Goal: Task Accomplishment & Management: Use online tool/utility

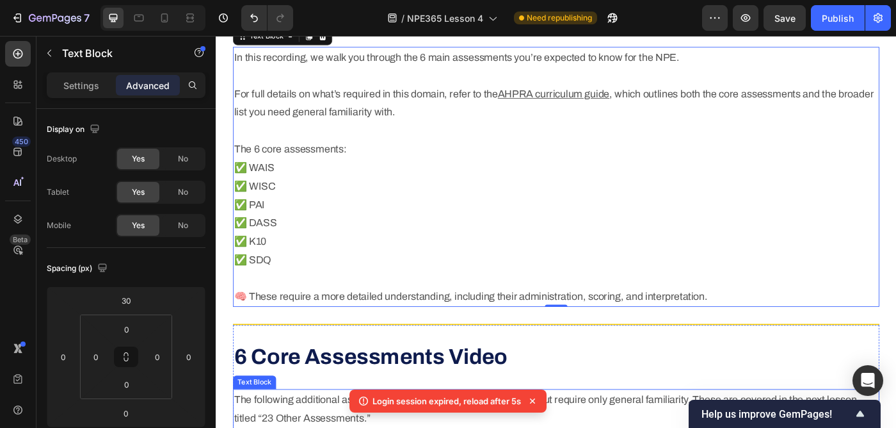
scroll to position [499, 0]
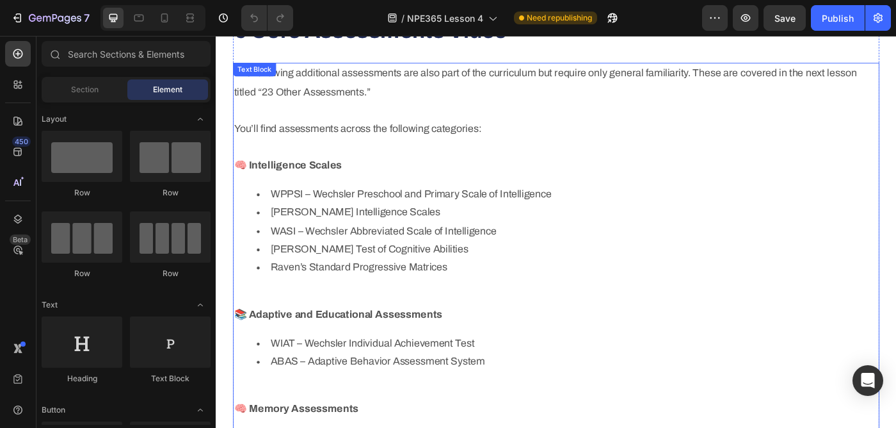
scroll to position [1919, 0]
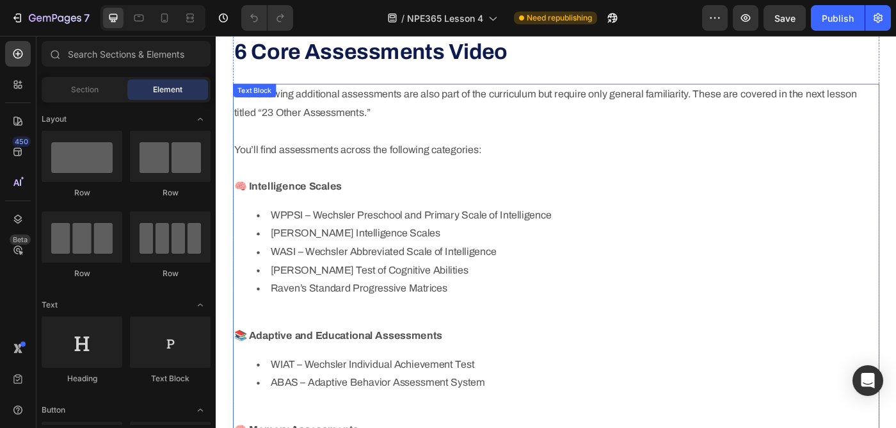
click at [279, 111] on p "The following additional assessments are also part of the curriculum but requir…" at bounding box center [599, 132] width 727 height 83
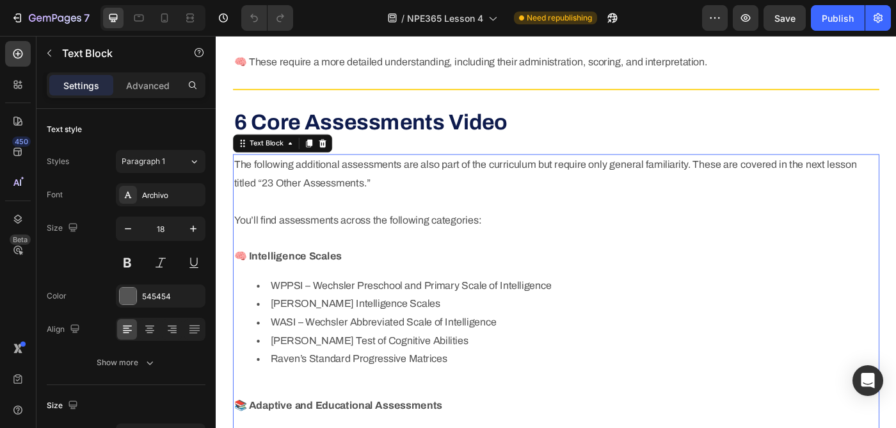
scroll to position [1835, 0]
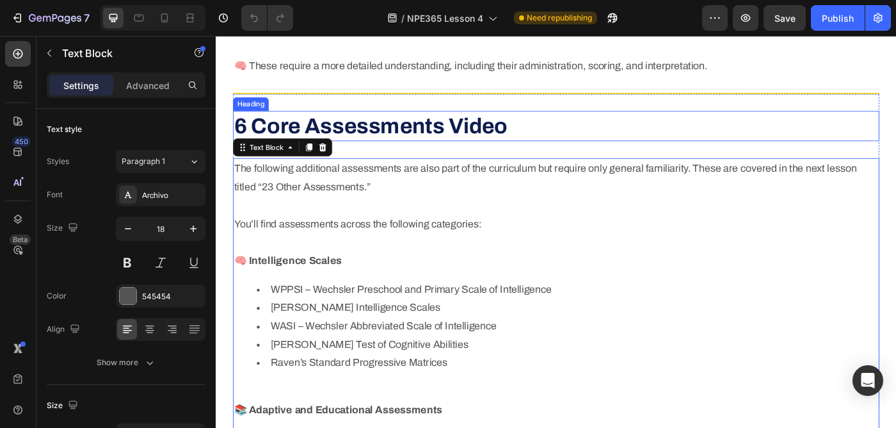
click at [380, 136] on strong "6 Core Assessments Video" at bounding box center [390, 137] width 308 height 26
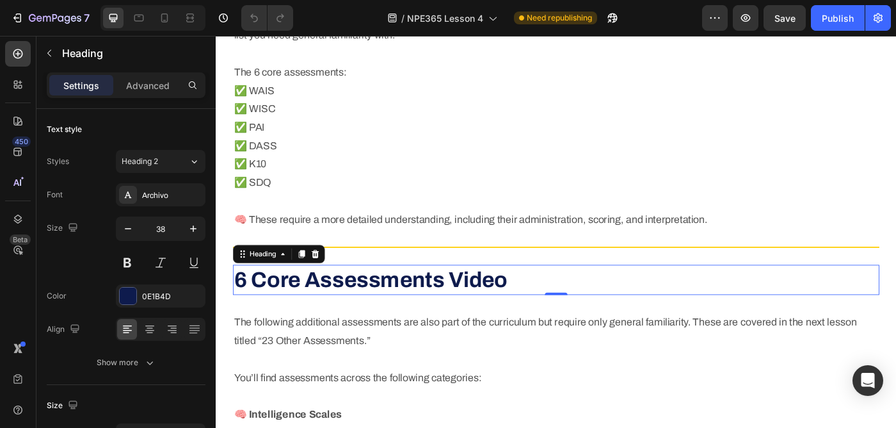
scroll to position [1661, 0]
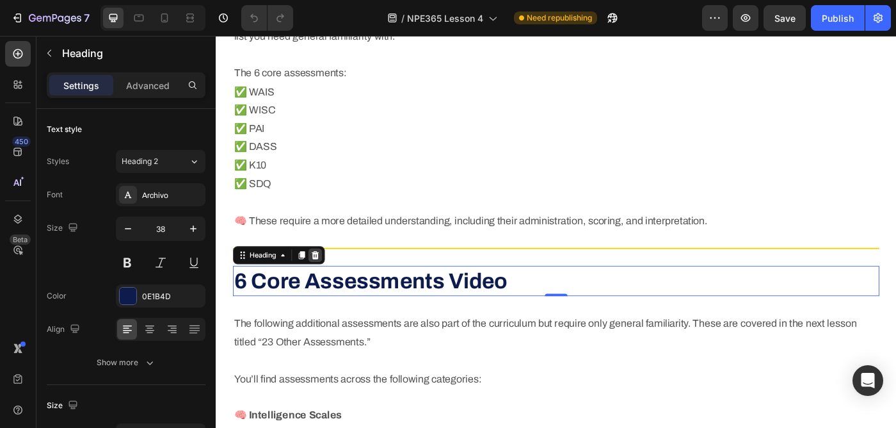
click at [328, 281] on icon at bounding box center [328, 282] width 8 height 9
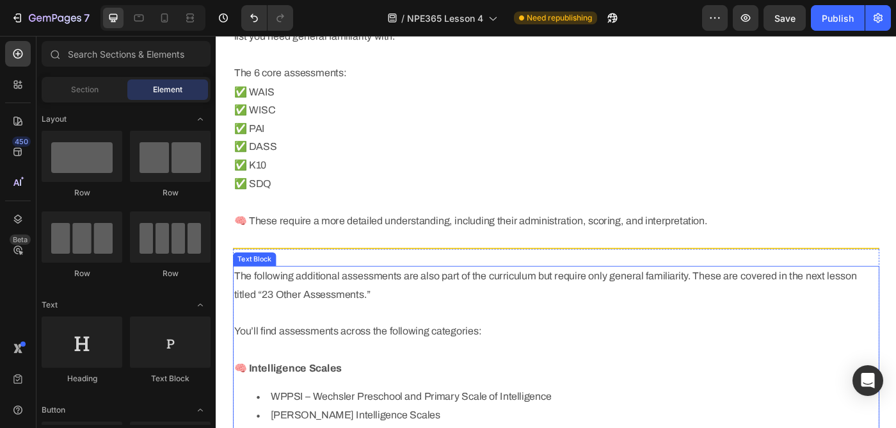
click at [417, 328] on p "The following additional assessments are also part of the curriculum but requir…" at bounding box center [599, 337] width 727 height 83
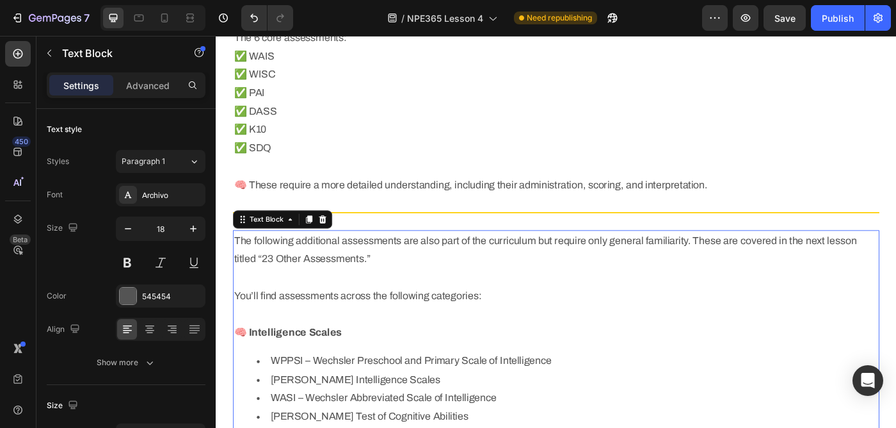
scroll to position [1685, 0]
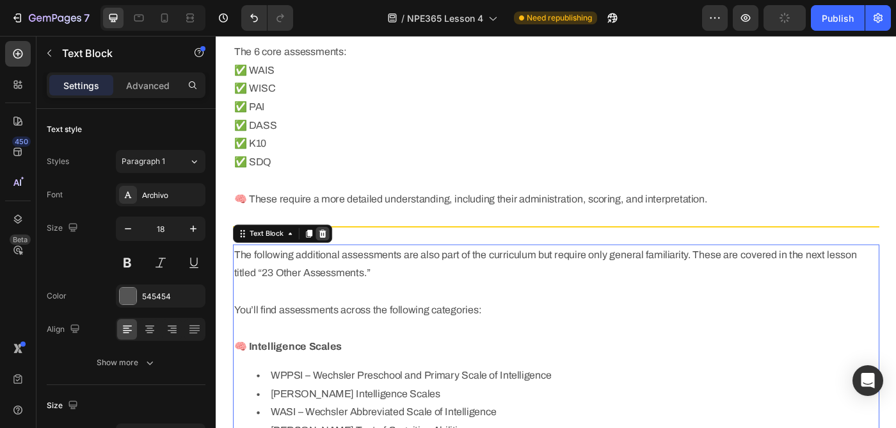
click at [336, 254] on icon at bounding box center [336, 258] width 10 height 10
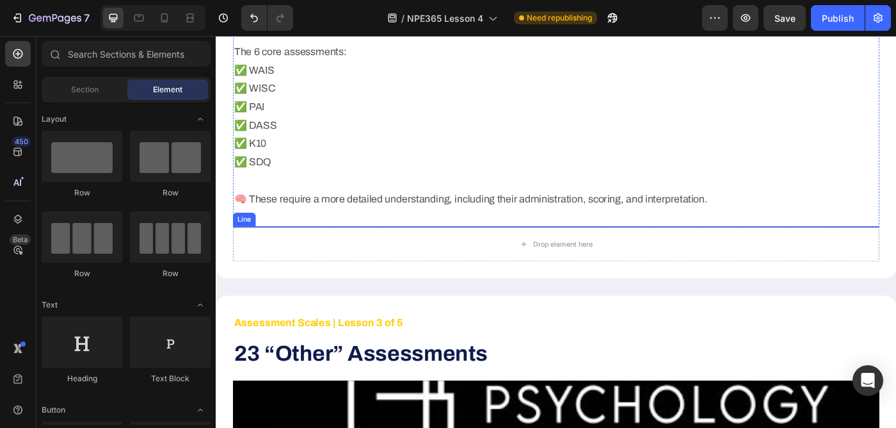
click at [384, 250] on div at bounding box center [600, 250] width 730 height 1
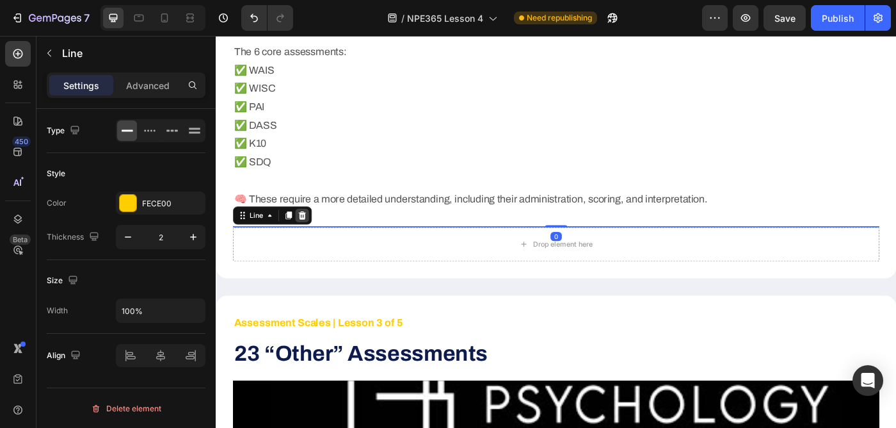
click at [310, 234] on icon at bounding box center [313, 238] width 10 height 10
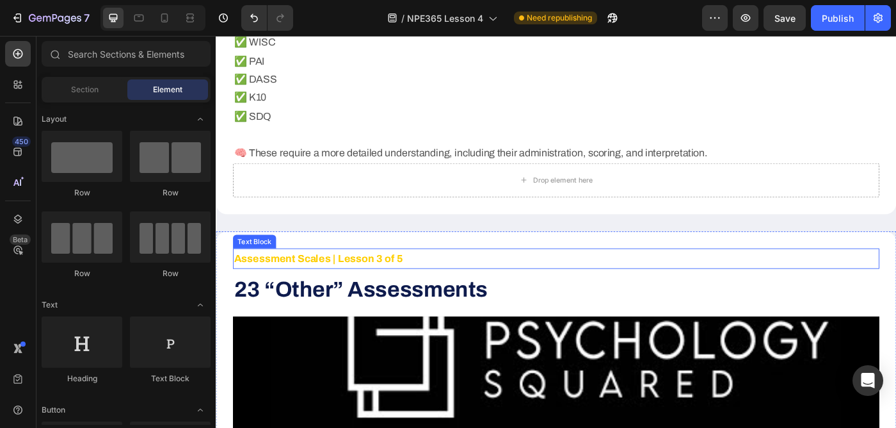
scroll to position [1738, 0]
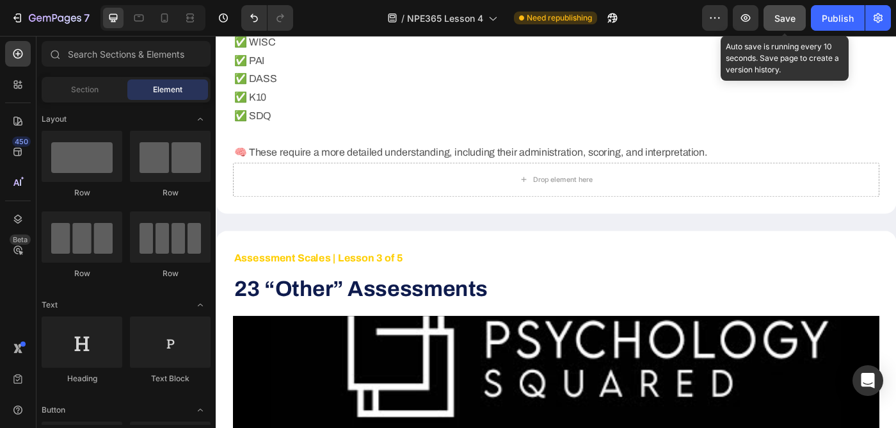
click at [780, 13] on span "Save" at bounding box center [784, 18] width 21 height 11
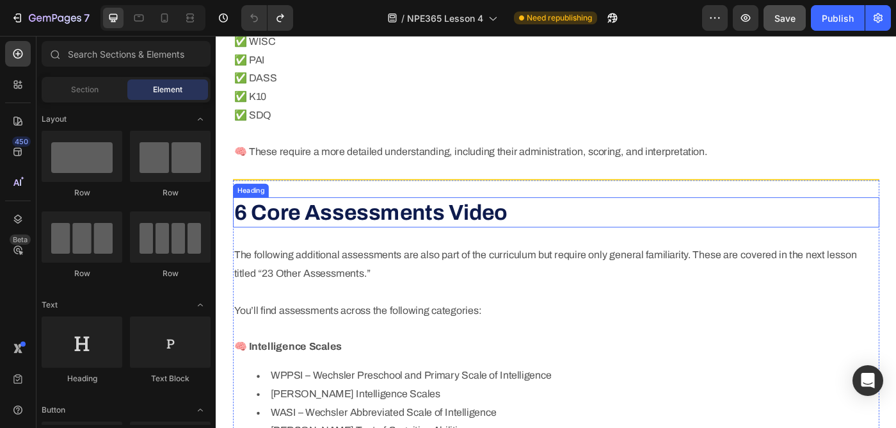
scroll to position [1732, 0]
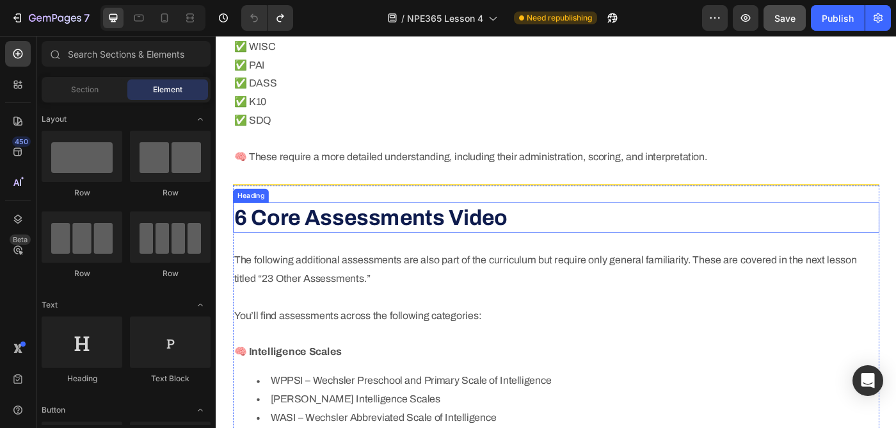
click at [363, 232] on strong "6 Core Assessments Video" at bounding box center [390, 240] width 308 height 26
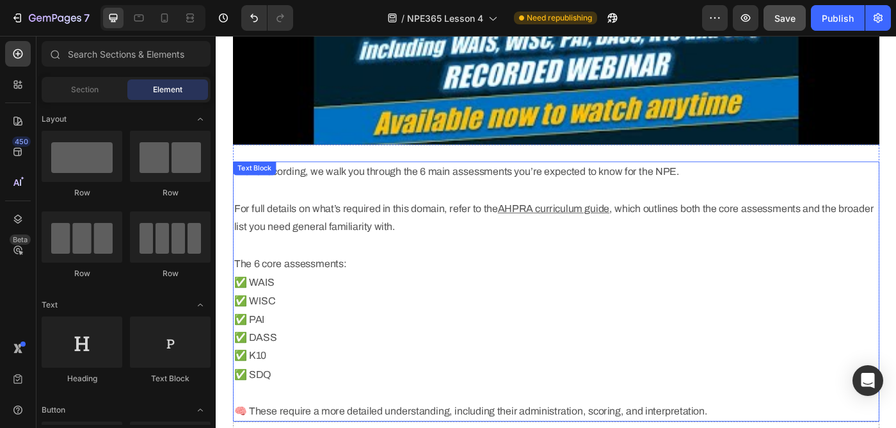
scroll to position [1458, 0]
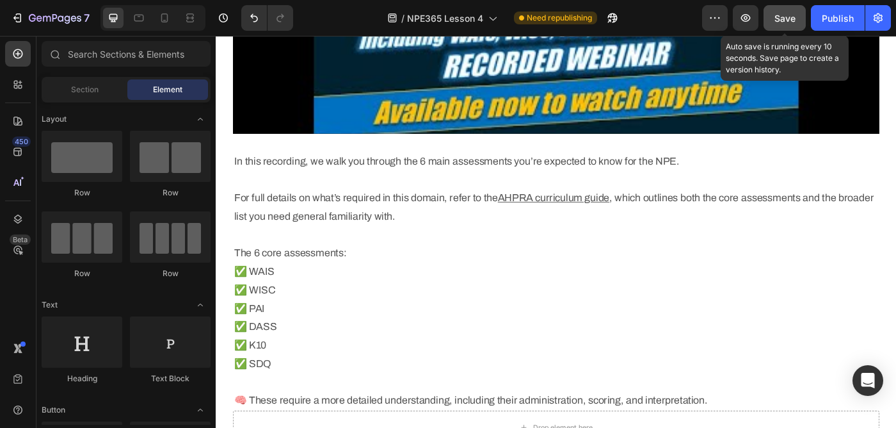
click at [778, 16] on span "Save" at bounding box center [784, 18] width 21 height 11
